Goal: Information Seeking & Learning: Get advice/opinions

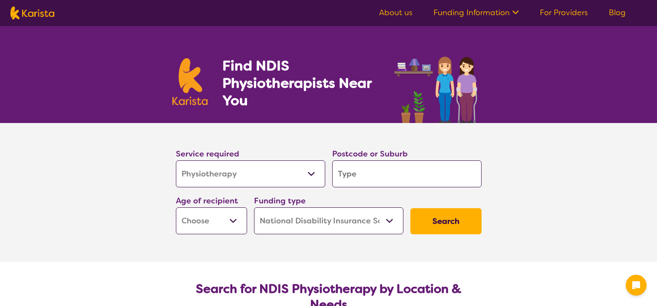
select select "Physiotherapy"
select select "NDIS"
select select "Physiotherapy"
select select "NDIS"
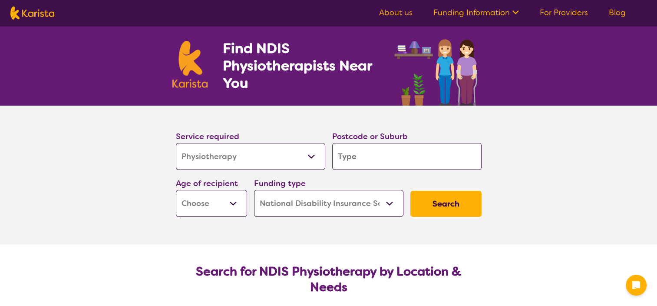
click at [371, 155] on input "search" at bounding box center [406, 156] width 149 height 27
type input "2"
type input "21"
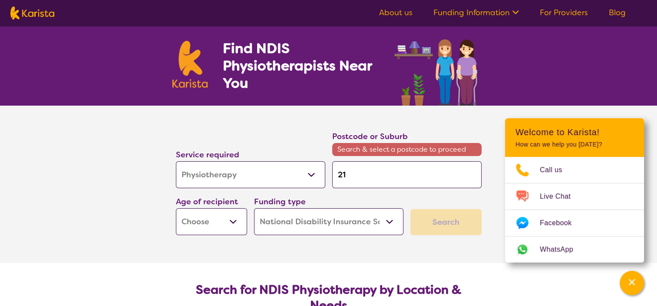
type input "216"
type input "2166"
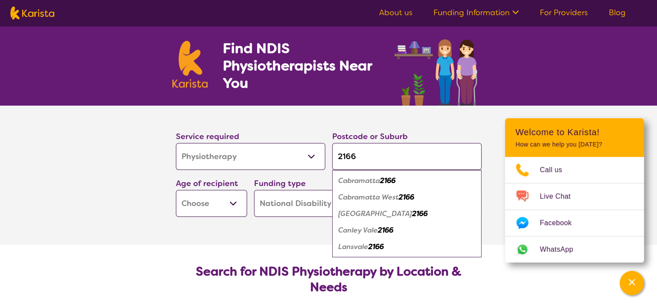
type input "2166"
click at [395, 180] on em "2166" at bounding box center [388, 180] width 16 height 9
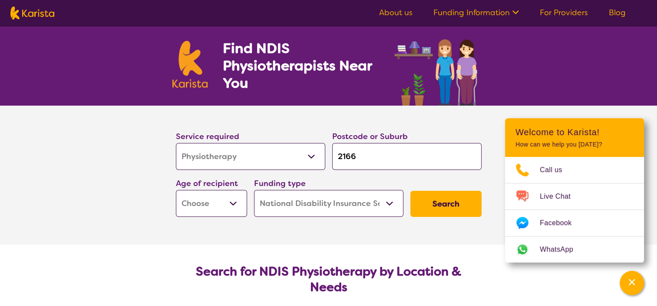
click at [423, 208] on button "Search" at bounding box center [446, 204] width 71 height 26
click at [231, 198] on select "Early Childhood - 0 to 9 Child - 10 to 11 Adolescent - 12 to 17 Adult - 18 to 6…" at bounding box center [211, 203] width 71 height 27
select select "AD"
click at [176, 190] on select "Early Childhood - 0 to 9 Child - 10 to 11 Adolescent - 12 to 17 Adult - 18 to 6…" at bounding box center [211, 203] width 71 height 27
select select "AD"
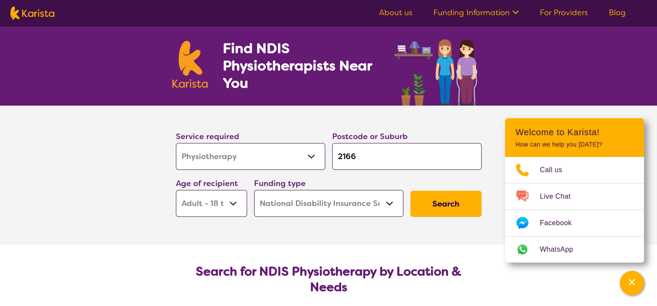
click at [445, 206] on button "Search" at bounding box center [446, 204] width 71 height 26
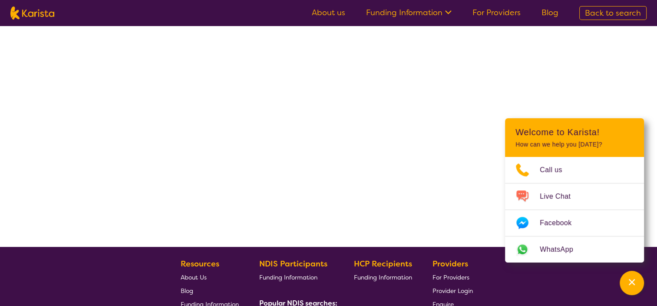
select select "by_score"
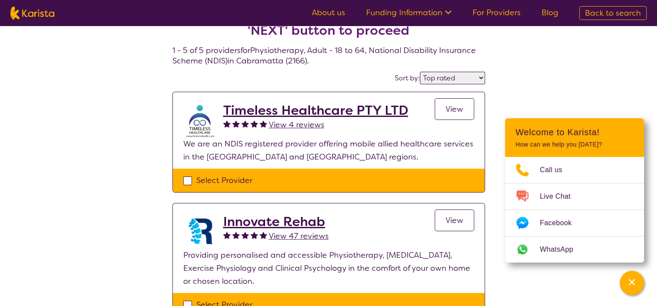
scroll to position [30, 0]
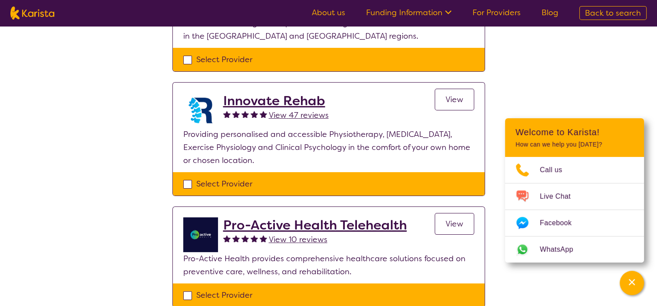
scroll to position [151, 0]
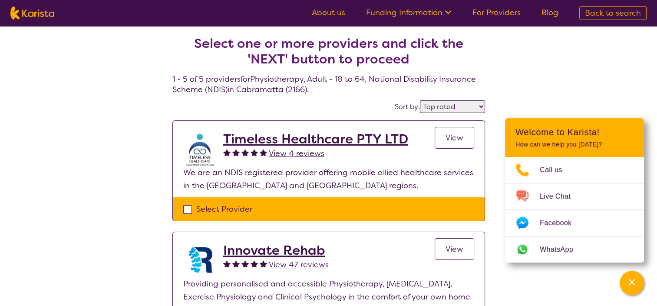
scroll to position [0, 0]
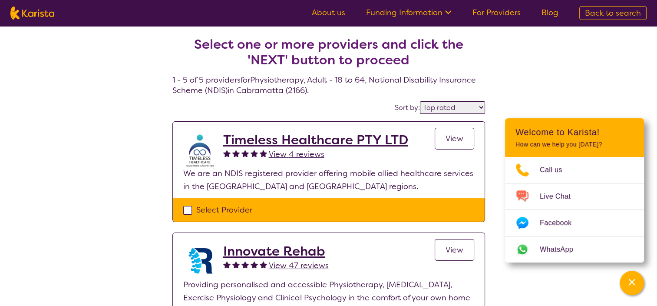
click at [383, 138] on h2 "Timeless Healthcare PTY LTD" at bounding box center [315, 140] width 185 height 16
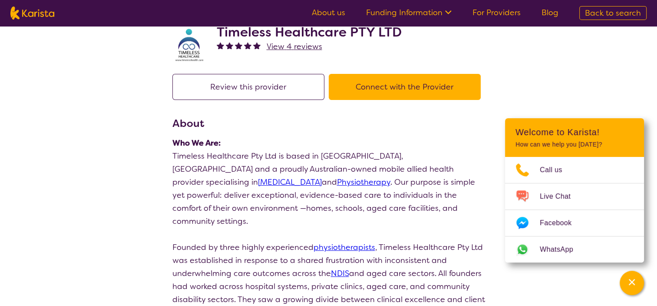
scroll to position [30, 0]
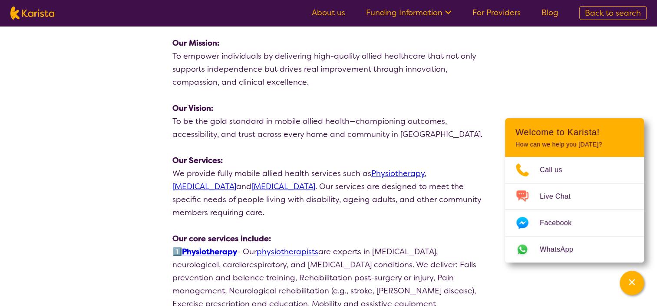
scroll to position [478, 0]
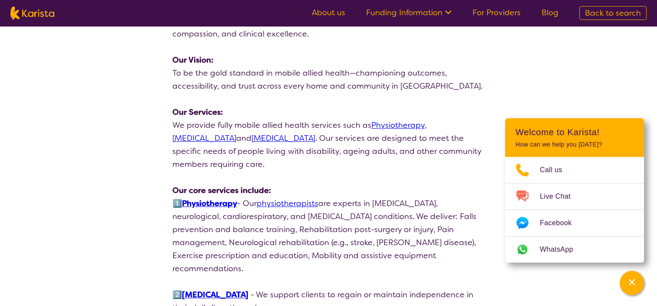
click at [346, 171] on p at bounding box center [329, 177] width 313 height 13
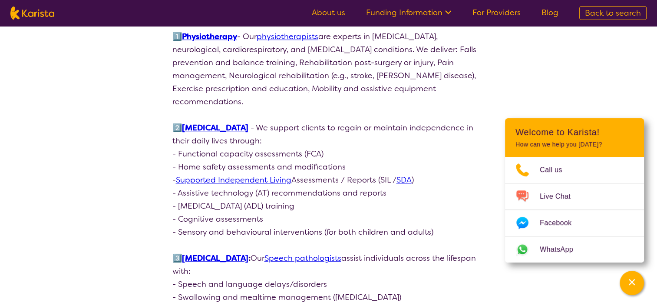
scroll to position [645, 0]
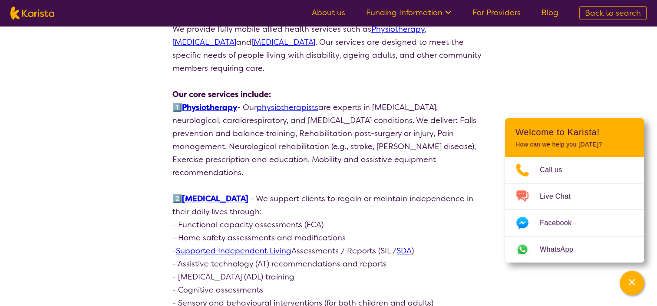
scroll to position [574, 0]
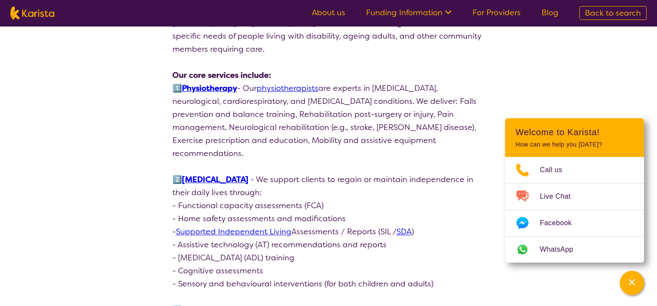
scroll to position [594, 0]
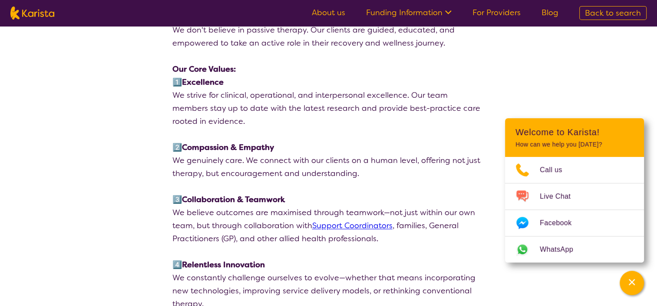
scroll to position [1251, 0]
click at [140, 132] on div "search results Timeless Healthcare PTY LTD View 4 reviews Review this provider …" at bounding box center [328, 160] width 657 height 2771
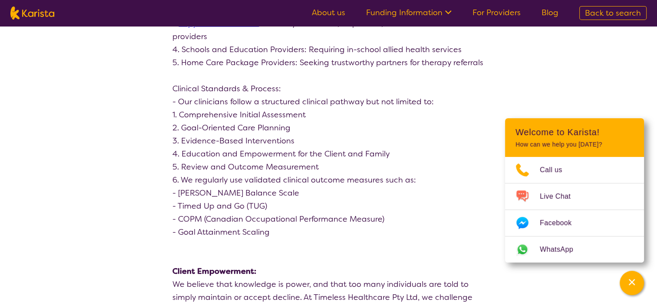
scroll to position [1688, 0]
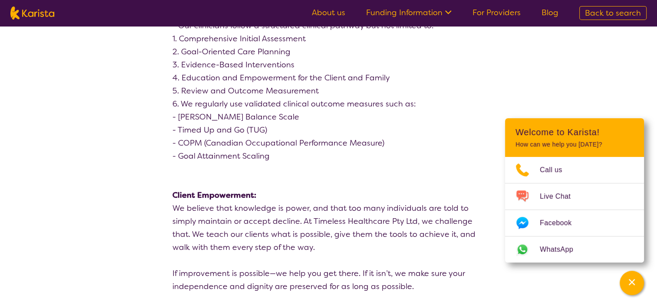
click at [348, 163] on p at bounding box center [329, 169] width 313 height 13
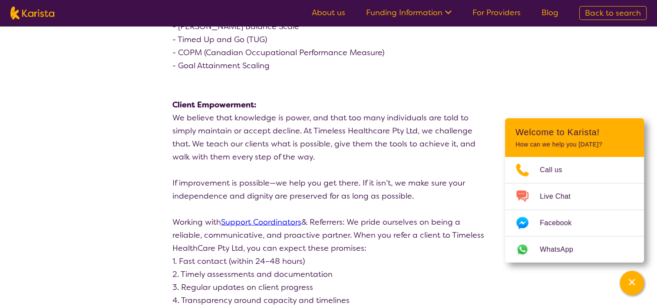
scroll to position [1854, 0]
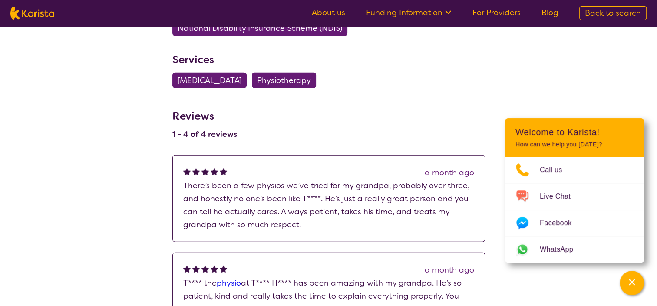
scroll to position [2263, 0]
click at [293, 179] on p "There’s been a few physios we’ve tried for my grandpa, probably over three, and…" at bounding box center [328, 205] width 291 height 52
click at [307, 196] on p "There’s been a few physios we’ve tried for my grandpa, probably over three, and…" at bounding box center [328, 205] width 291 height 52
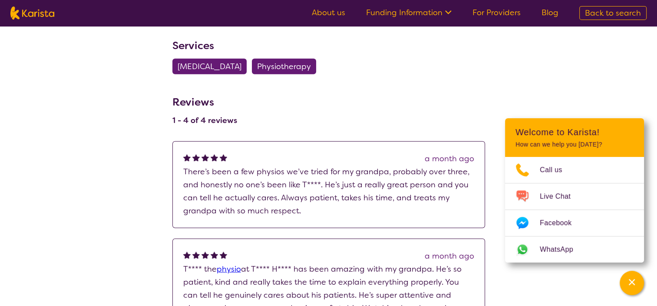
click at [326, 183] on p "There’s been a few physios we’ve tried for my grandpa, probably over three, and…" at bounding box center [328, 191] width 291 height 52
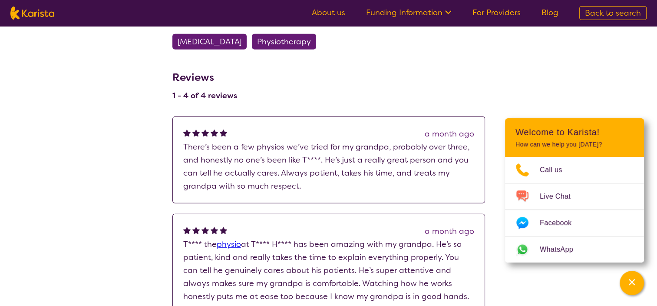
scroll to position [2301, 0]
click at [347, 238] on p "T**** the physio at T**** H**** has been amazing with my grandpa. He’s so patie…" at bounding box center [328, 290] width 291 height 104
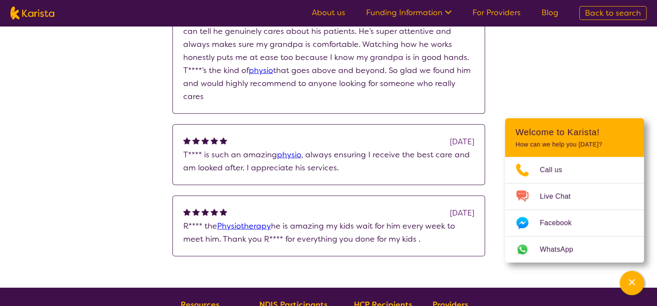
scroll to position [2545, 0]
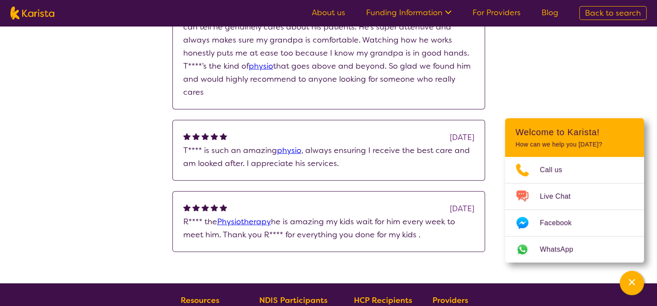
click at [347, 216] on div "[DATE] R**** the Physiotherapy he is amazing my kids wait for him every week to…" at bounding box center [329, 221] width 313 height 61
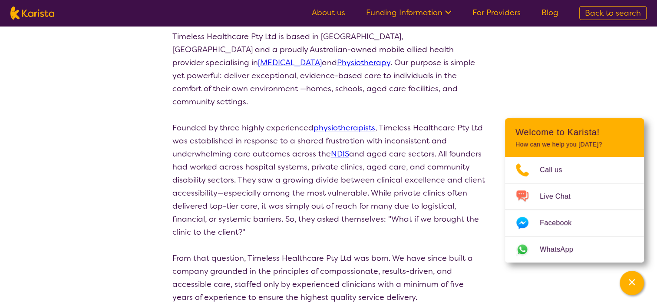
scroll to position [0, 0]
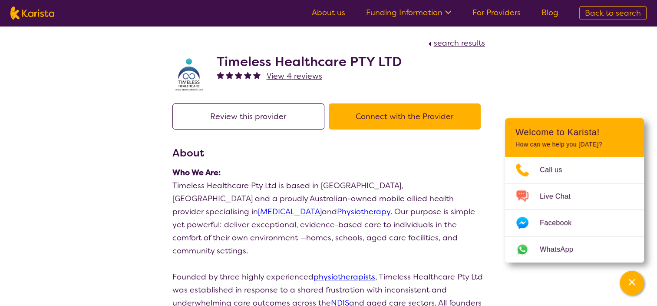
click at [250, 57] on h2 "Timeless Healthcare PTY LTD" at bounding box center [309, 62] width 185 height 16
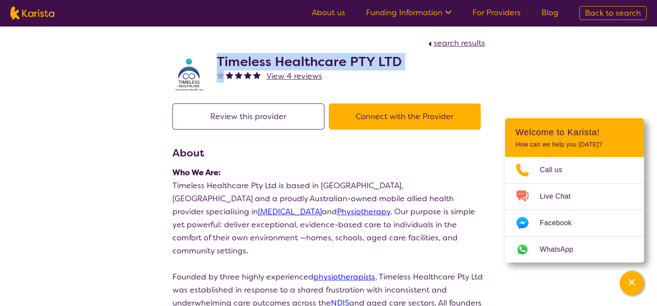
click at [250, 57] on h2 "Timeless Healthcare PTY LTD" at bounding box center [309, 62] width 185 height 16
copy h2 "Timeless Healthcare PTY LTD"
